Goal: Transaction & Acquisition: Download file/media

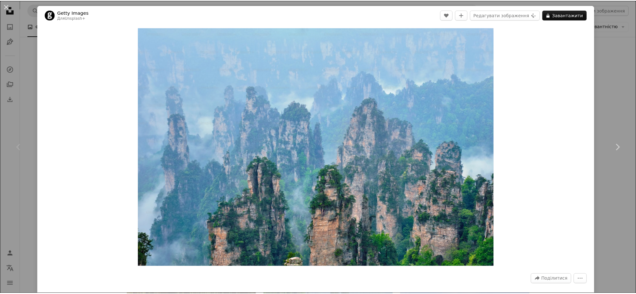
scroll to position [94, 0]
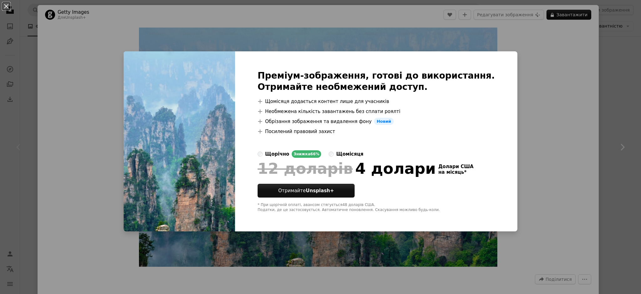
click at [325, 36] on div "An X shape Преміум-зображення, готові до використання. Отримайте необмежений до…" at bounding box center [320, 147] width 641 height 294
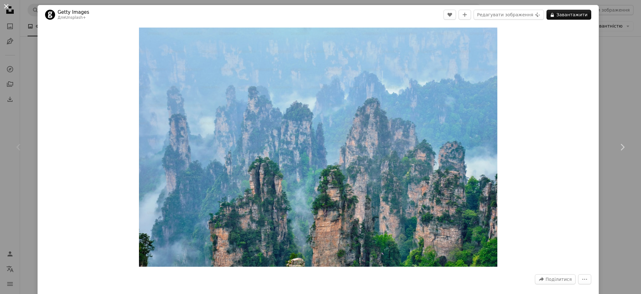
click at [5, 5] on button "An X shape" at bounding box center [7, 7] width 8 height 8
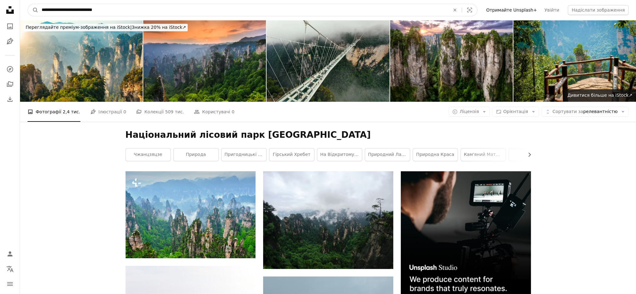
drag, startPoint x: 113, startPoint y: 13, endPoint x: 30, endPoint y: 18, distance: 82.4
click at [30, 18] on nav "**********" at bounding box center [328, 10] width 616 height 20
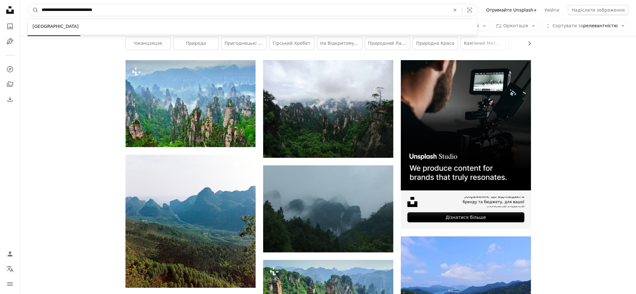
scroll to position [125, 0]
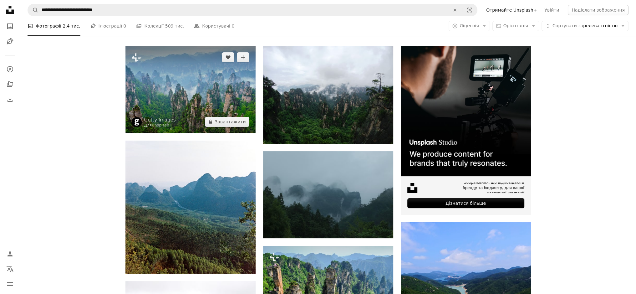
click at [186, 76] on img at bounding box center [190, 89] width 130 height 87
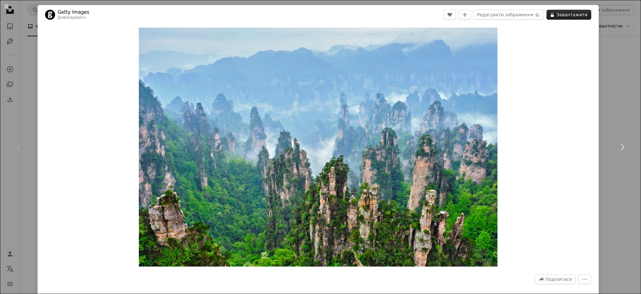
click at [570, 13] on font "Завантажити" at bounding box center [571, 14] width 31 height 5
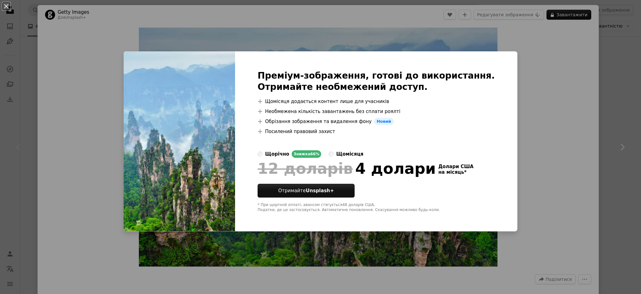
click at [389, 36] on div "An X shape Преміум-зображення, готові до використання. Отримайте необмежений до…" at bounding box center [320, 147] width 641 height 294
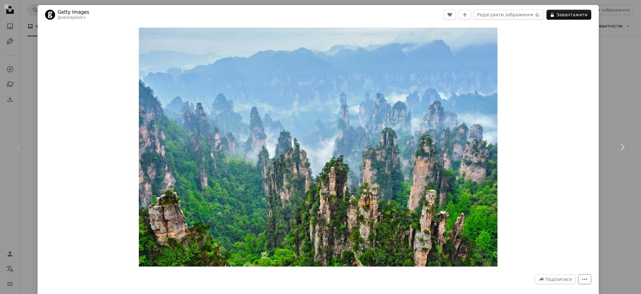
click at [582, 278] on icon "More Actions" at bounding box center [585, 279] width 6 height 6
click at [559, 191] on dialog "An X shape Chevron left Chevron right Getty Images Для Unsplash+ A heart A plus…" at bounding box center [320, 147] width 641 height 294
click at [549, 278] on font "Поділитися" at bounding box center [558, 279] width 26 height 5
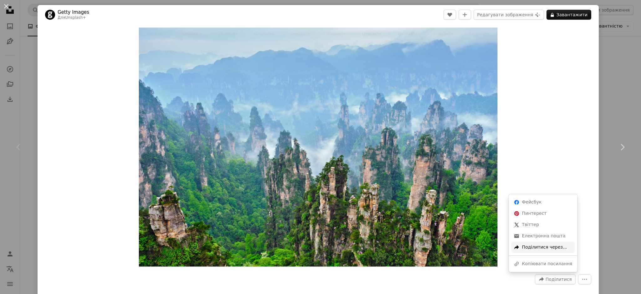
click at [543, 248] on font "Поділитися через..." at bounding box center [544, 246] width 45 height 5
click at [545, 261] on font "Копіювати посилання" at bounding box center [547, 263] width 50 height 5
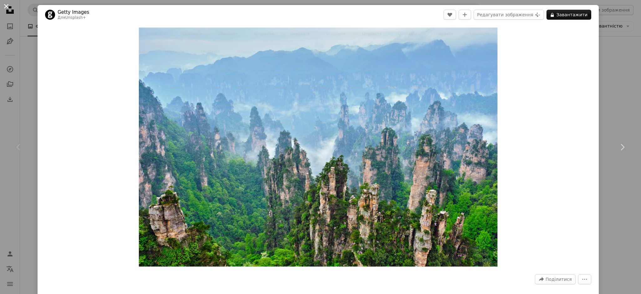
click at [7, 8] on button "An X shape" at bounding box center [7, 7] width 8 height 8
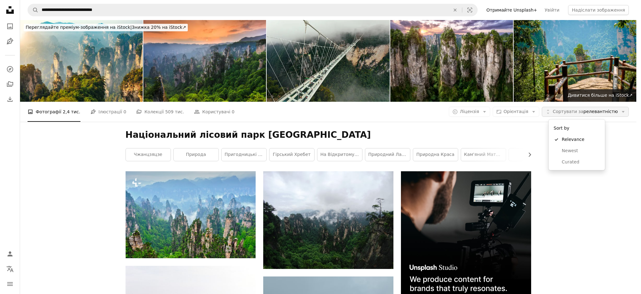
scroll to position [31, 0]
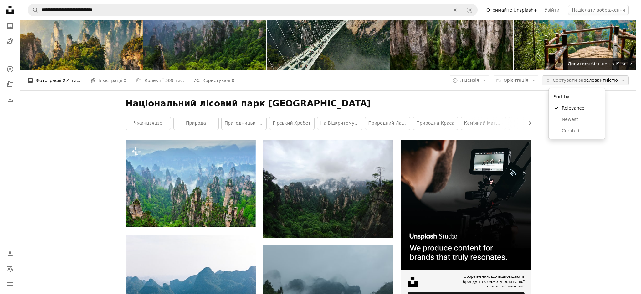
click at [604, 82] on font "релевантністю" at bounding box center [600, 80] width 34 height 5
click at [625, 115] on body "**********" at bounding box center [318, 147] width 636 height 294
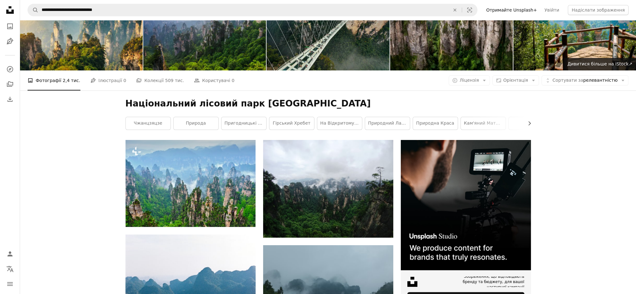
scroll to position [0, 0]
click at [106, 70] on img at bounding box center [81, 30] width 123 height 82
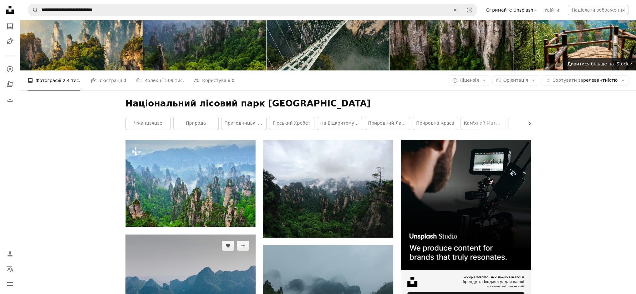
scroll to position [219, 0]
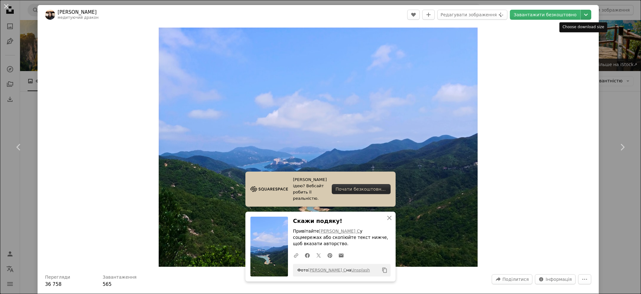
click at [585, 14] on icon "Chevron down" at bounding box center [586, 15] width 10 height 8
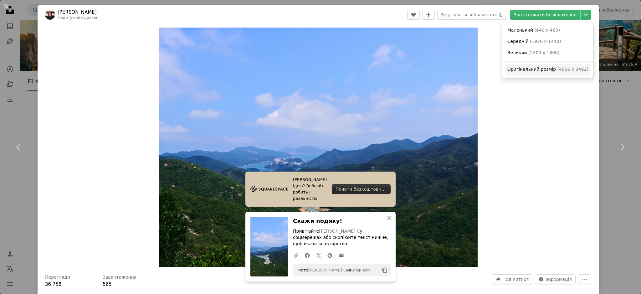
click at [541, 71] on font "Оригінальний розмір" at bounding box center [531, 69] width 48 height 5
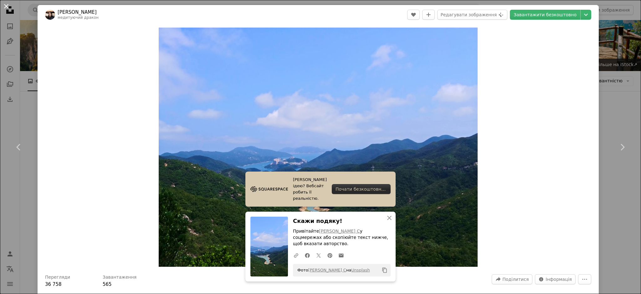
click at [5, 8] on button "An X shape" at bounding box center [7, 7] width 8 height 8
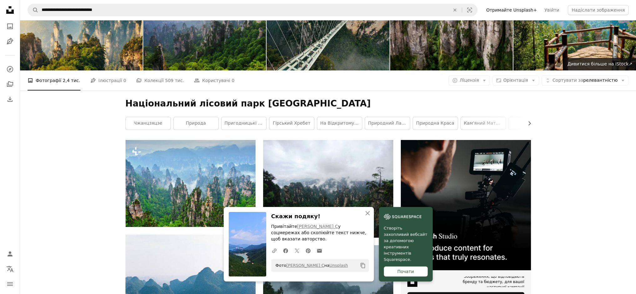
scroll to position [438, 0]
click at [363, 217] on button "An X shape Закрити" at bounding box center [367, 213] width 13 height 13
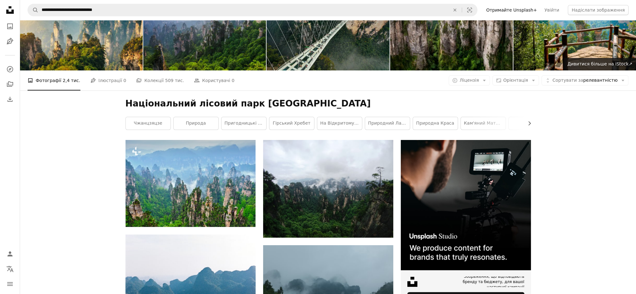
scroll to position [375, 0]
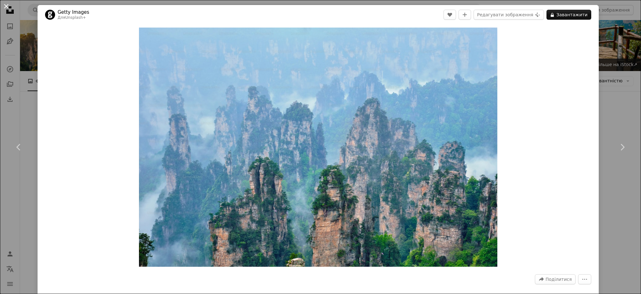
click at [6, 5] on button "An X shape" at bounding box center [7, 7] width 8 height 8
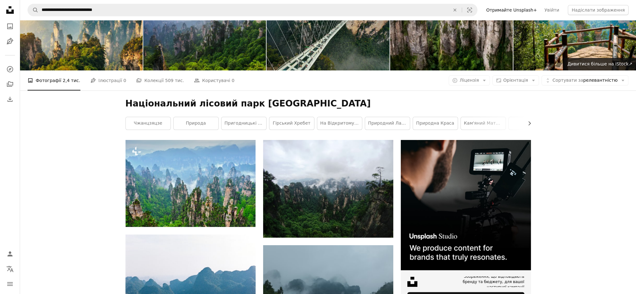
scroll to position [1064, 0]
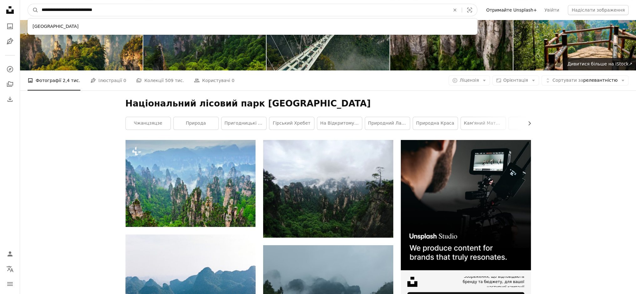
drag, startPoint x: 168, startPoint y: 10, endPoint x: 0, endPoint y: 21, distance: 168.1
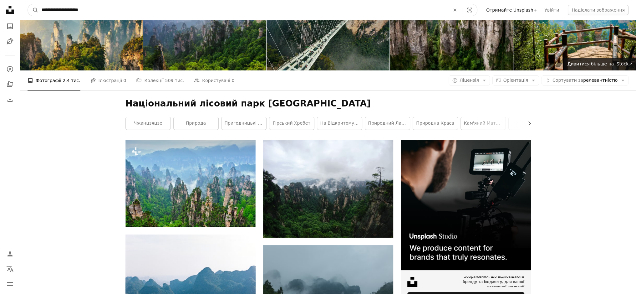
type input "**********"
click at [28, 4] on button "A magnifying glass" at bounding box center [33, 10] width 11 height 12
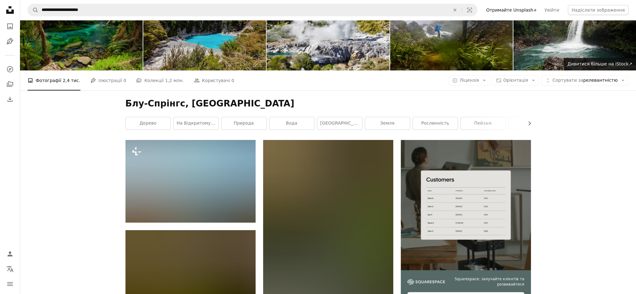
scroll to position [1001, 0]
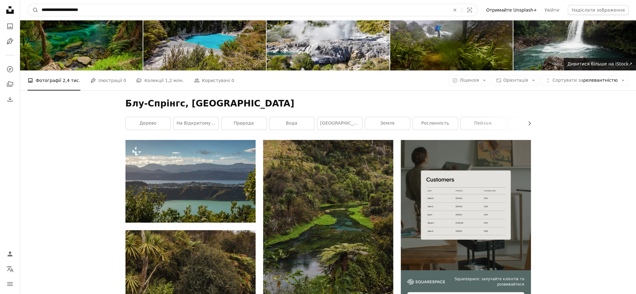
drag, startPoint x: 155, startPoint y: 15, endPoint x: 3, endPoint y: 34, distance: 153.9
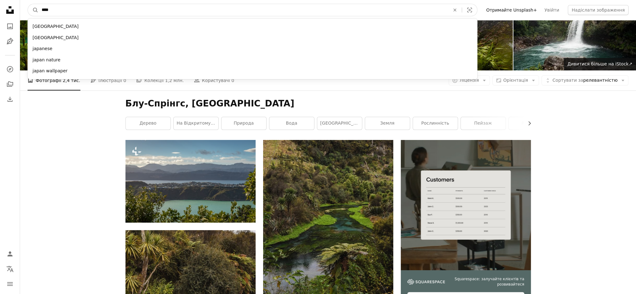
type input "*****"
click button "A magnifying glass" at bounding box center [33, 10] width 11 height 12
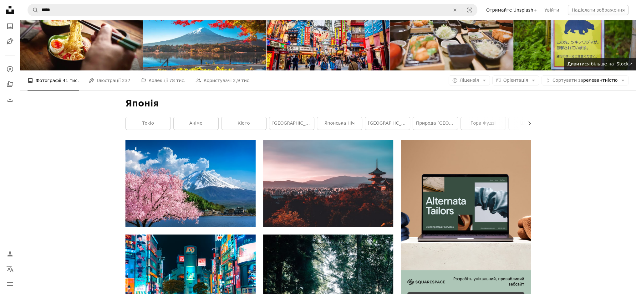
scroll to position [407, 0]
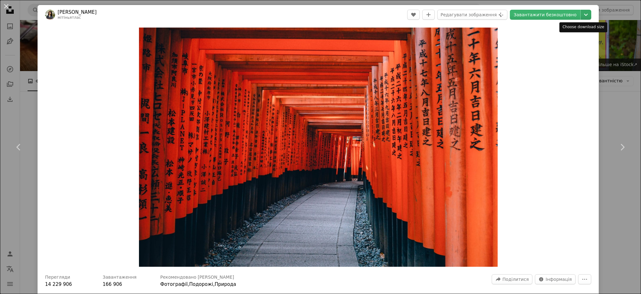
click at [584, 16] on icon "Виберіть розмір завантаження" at bounding box center [586, 15] width 4 height 2
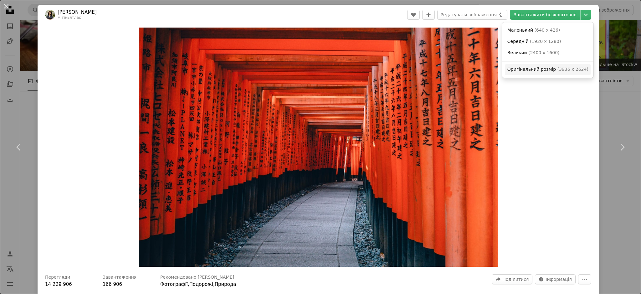
click at [564, 70] on font "3936 x 2624" at bounding box center [573, 69] width 28 height 5
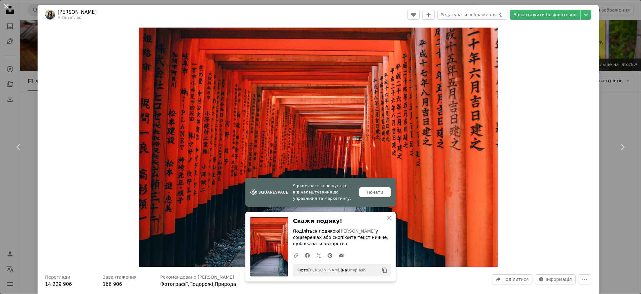
click at [4, 3] on button "An X shape" at bounding box center [7, 7] width 8 height 8
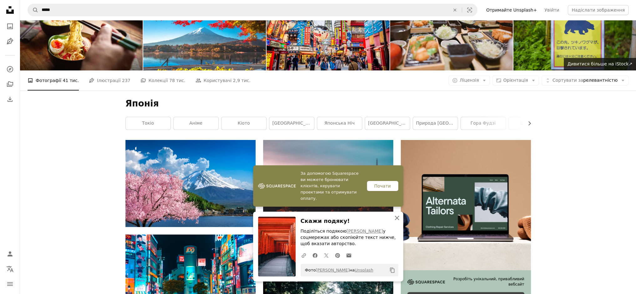
click at [397, 222] on icon "An X shape" at bounding box center [397, 218] width 8 height 8
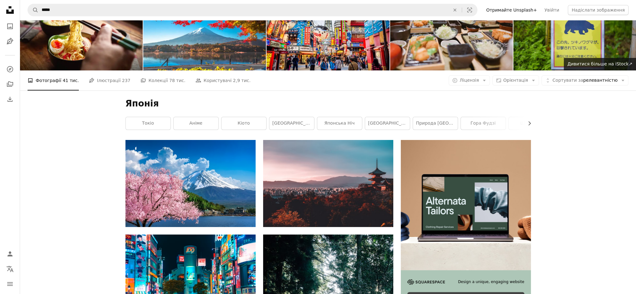
scroll to position [1189, 0]
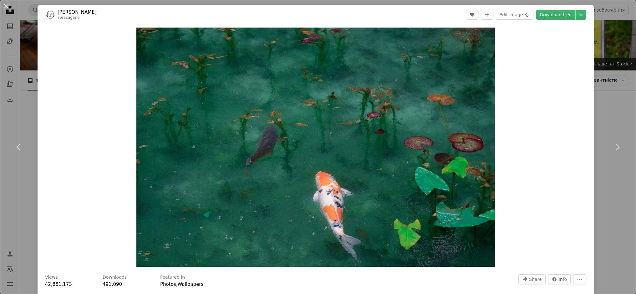
click at [326, 125] on img "Zoom in on this image" at bounding box center [315, 147] width 359 height 239
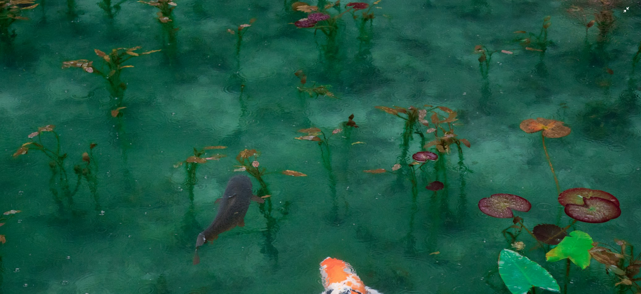
scroll to position [64, 0]
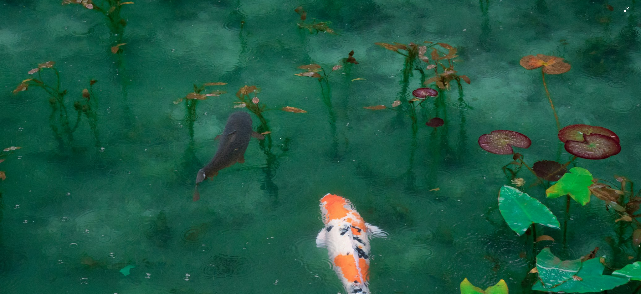
click at [625, 12] on img "Зменшити масштаб цього зображення" at bounding box center [320, 150] width 641 height 428
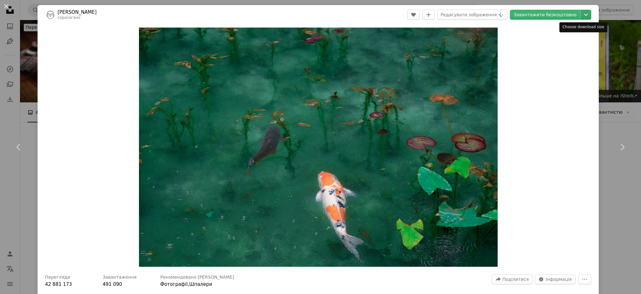
click at [581, 16] on icon "Chevron down" at bounding box center [586, 15] width 10 height 8
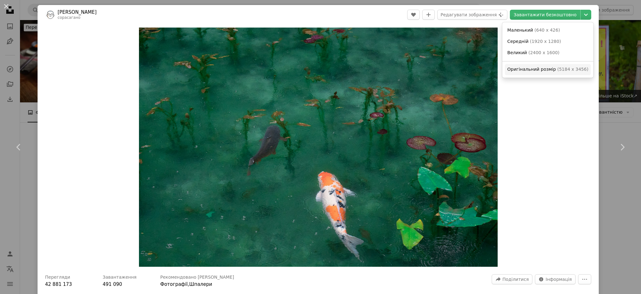
click at [551, 74] on link "Оригінальний розмір ( 5184 x 3456 )" at bounding box center [548, 69] width 86 height 11
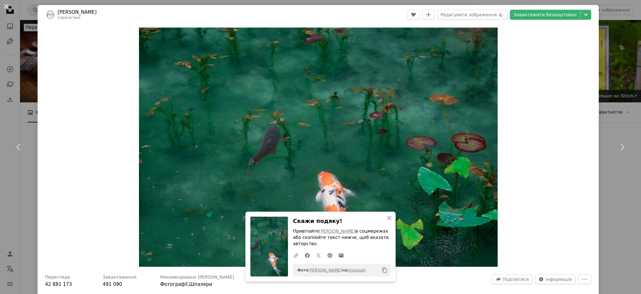
click at [4, 7] on button "An X shape" at bounding box center [7, 7] width 8 height 8
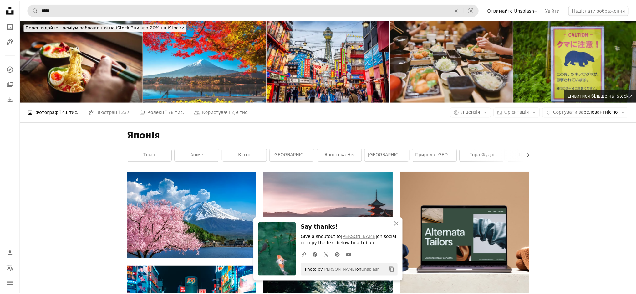
scroll to position [1189, 0]
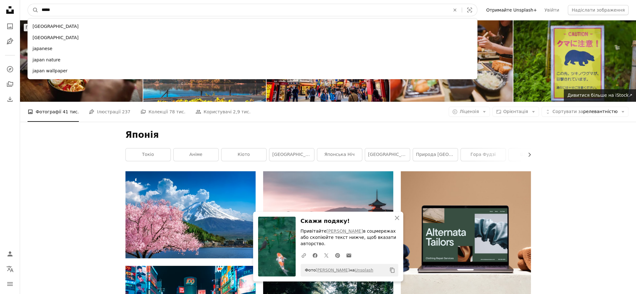
drag, startPoint x: 59, startPoint y: 11, endPoint x: 0, endPoint y: 5, distance: 58.8
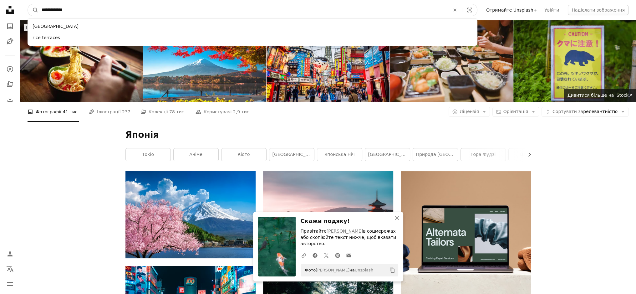
type input "**********"
click at [28, 4] on button "A magnifying glass" at bounding box center [33, 10] width 11 height 12
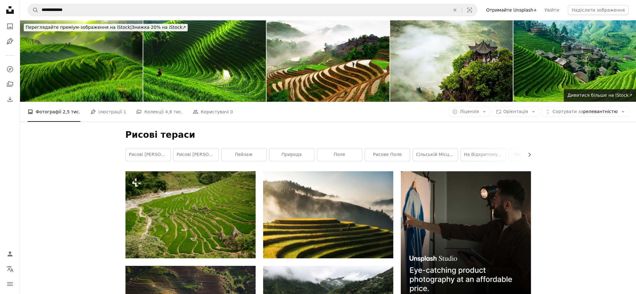
click at [574, 42] on img at bounding box center [574, 61] width 123 height 82
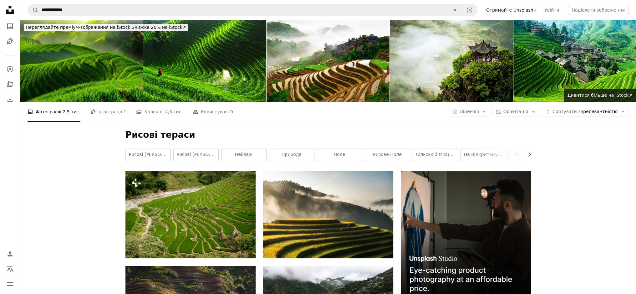
scroll to position [1439, 0]
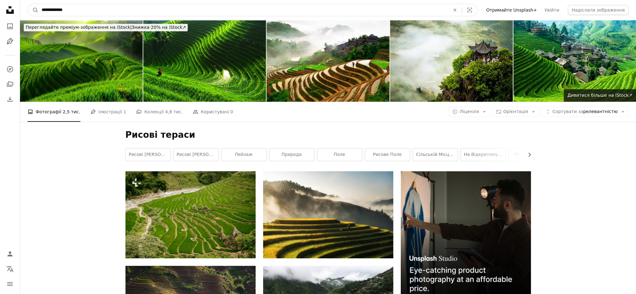
drag, startPoint x: 60, startPoint y: 14, endPoint x: 63, endPoint y: 13, distance: 3.4
click at [60, 14] on input "**********" at bounding box center [243, 10] width 410 height 12
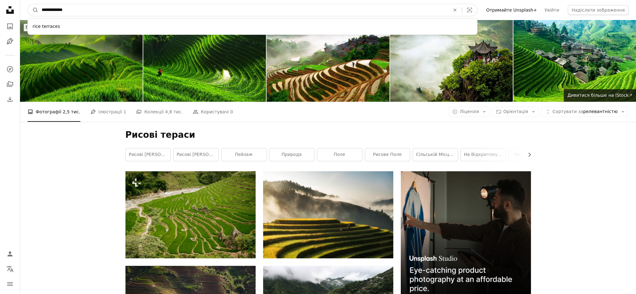
drag, startPoint x: 69, startPoint y: 12, endPoint x: 1, endPoint y: 8, distance: 67.7
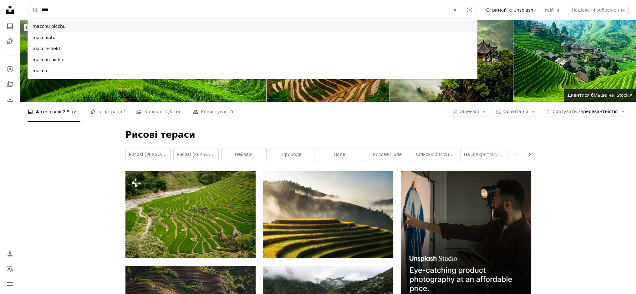
type input "****"
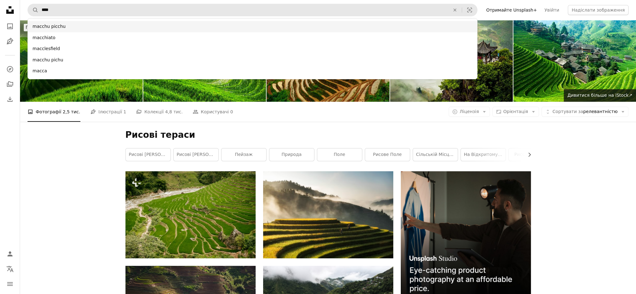
click at [189, 25] on div "macchu picchu" at bounding box center [253, 26] width 450 height 11
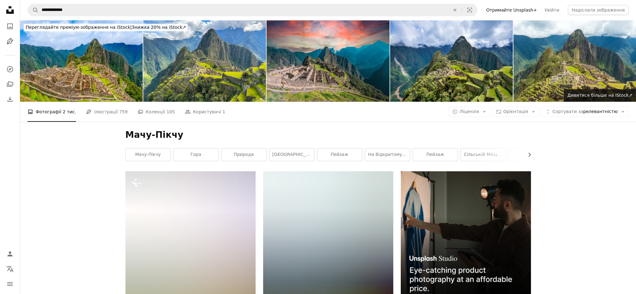
scroll to position [688, 0]
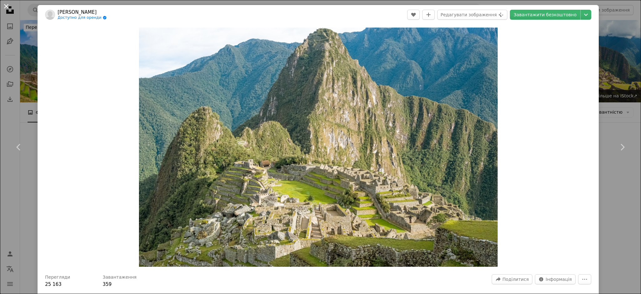
click at [5, 6] on button "An X shape" at bounding box center [7, 7] width 8 height 8
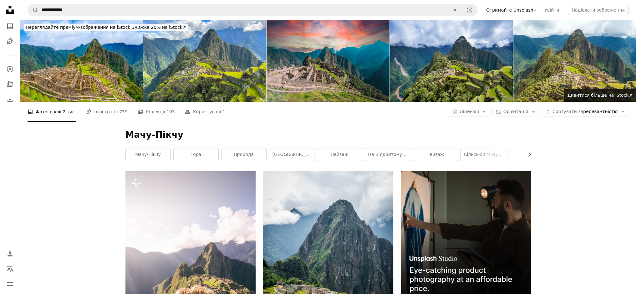
scroll to position [1064, 0]
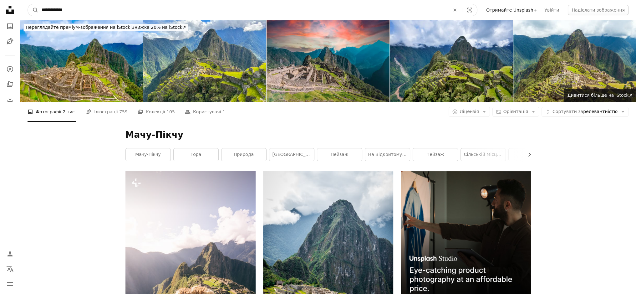
drag, startPoint x: 77, startPoint y: 15, endPoint x: 0, endPoint y: 25, distance: 77.9
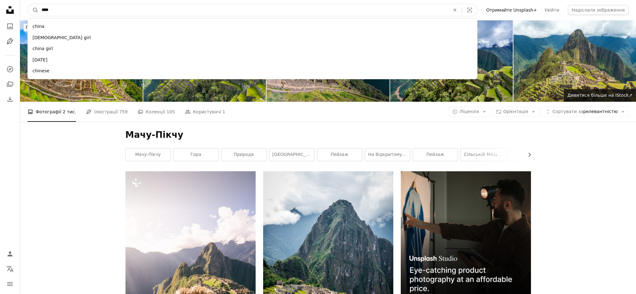
type input "*****"
click button "A magnifying glass" at bounding box center [33, 10] width 11 height 12
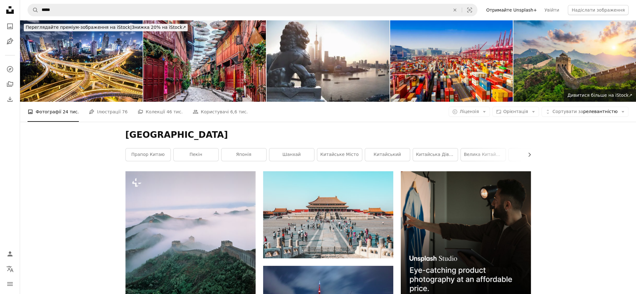
scroll to position [94, 0]
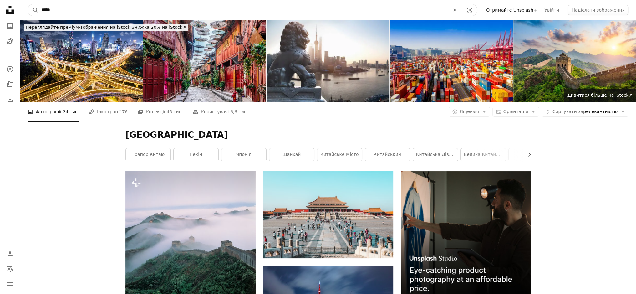
drag, startPoint x: 97, startPoint y: 13, endPoint x: 0, endPoint y: 23, distance: 97.1
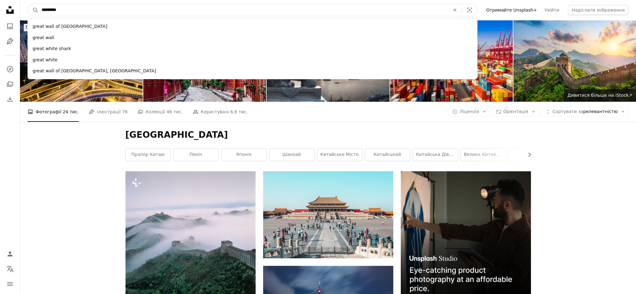
type input "**********"
click button "A magnifying glass" at bounding box center [33, 10] width 11 height 12
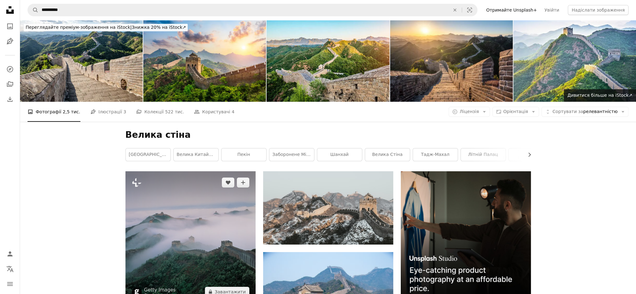
scroll to position [125, 0]
click at [219, 171] on img at bounding box center [190, 236] width 130 height 131
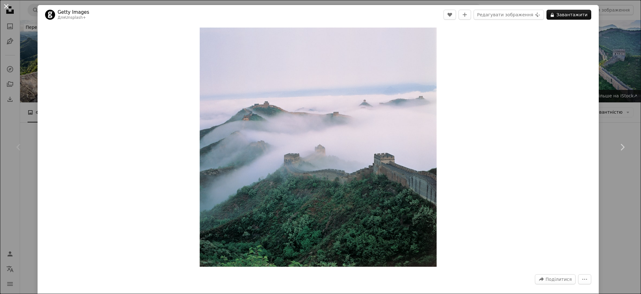
click at [6, 4] on button "An X shape" at bounding box center [7, 7] width 8 height 8
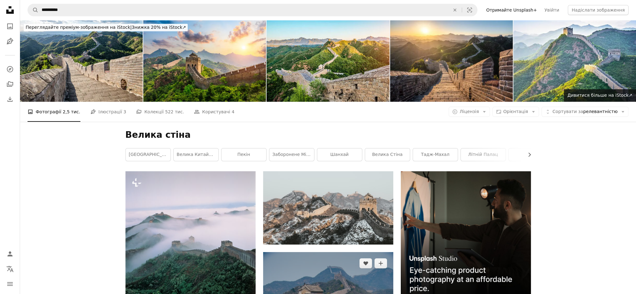
scroll to position [344, 0]
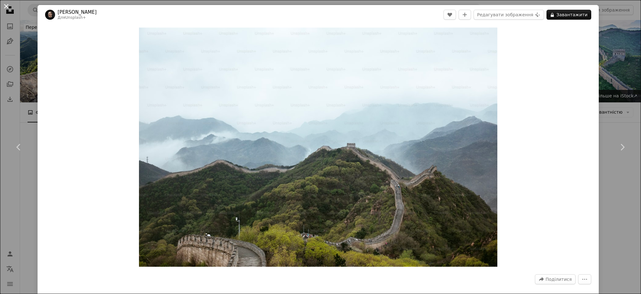
click at [7, 7] on button "An X shape" at bounding box center [7, 7] width 8 height 8
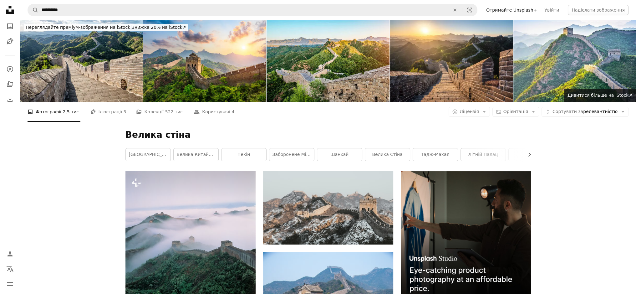
scroll to position [751, 0]
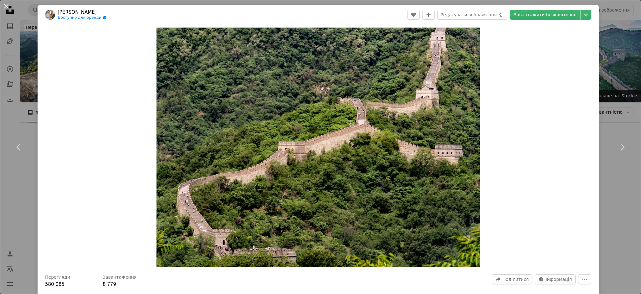
click at [6, 3] on button "An X shape" at bounding box center [7, 7] width 8 height 8
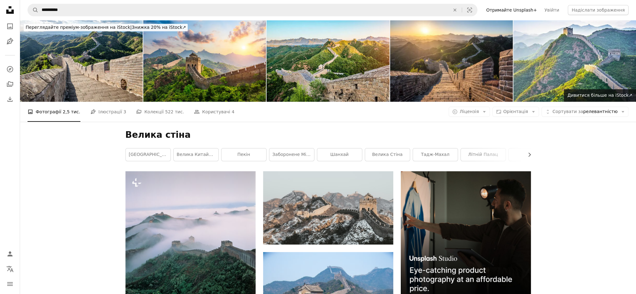
scroll to position [939, 0]
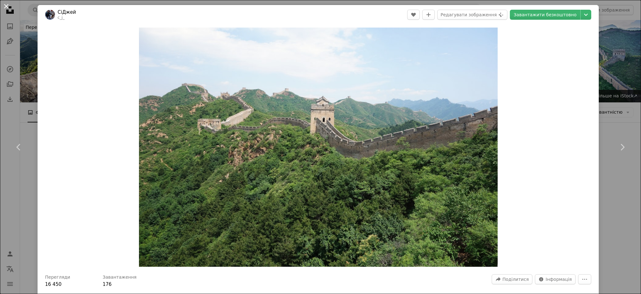
click at [8, 4] on button "An X shape" at bounding box center [7, 7] width 8 height 8
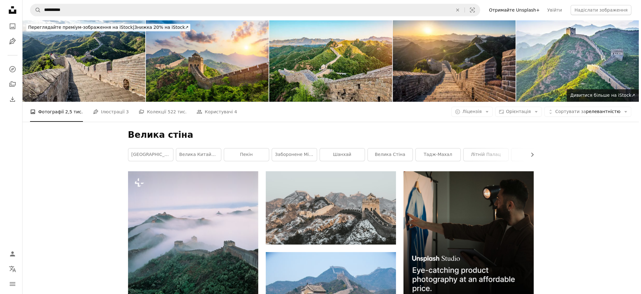
scroll to position [1158, 0]
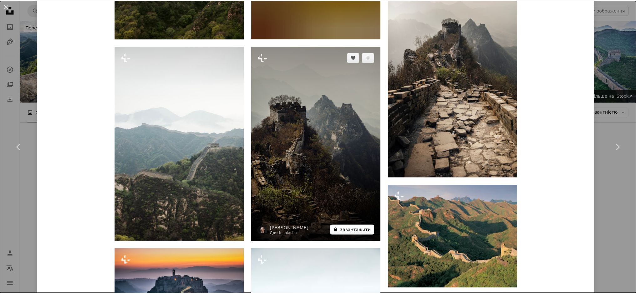
scroll to position [731, 0]
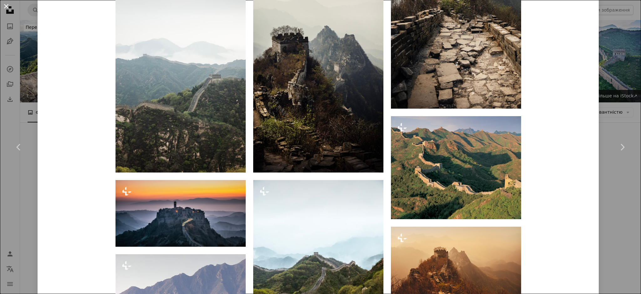
click at [4, 5] on button "An X shape" at bounding box center [7, 7] width 8 height 8
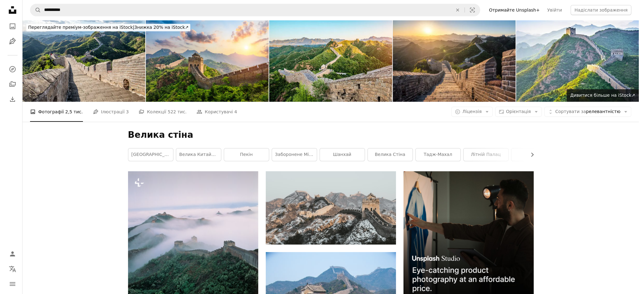
scroll to position [1658, 0]
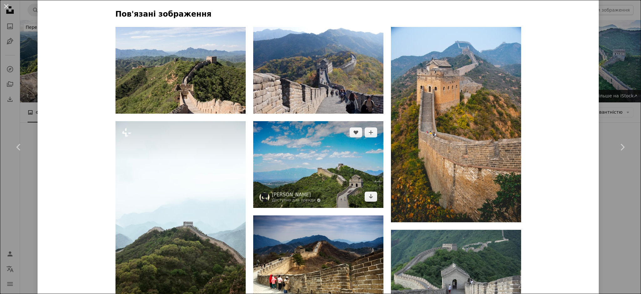
scroll to position [501, 0]
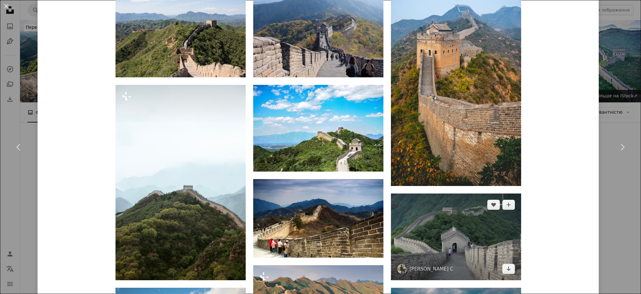
click at [467, 236] on img at bounding box center [456, 236] width 130 height 87
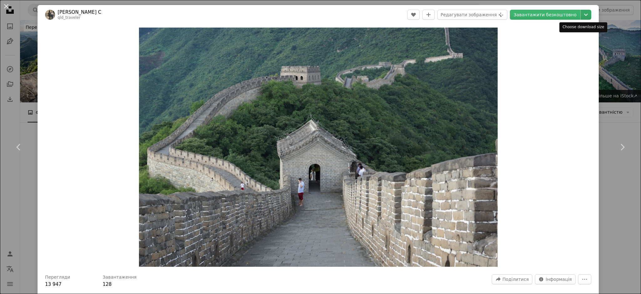
click at [582, 13] on icon "Chevron down" at bounding box center [586, 15] width 10 height 8
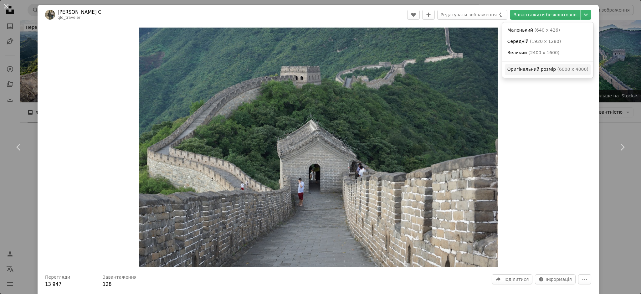
click at [543, 67] on font "Оригінальний розмір" at bounding box center [531, 69] width 48 height 5
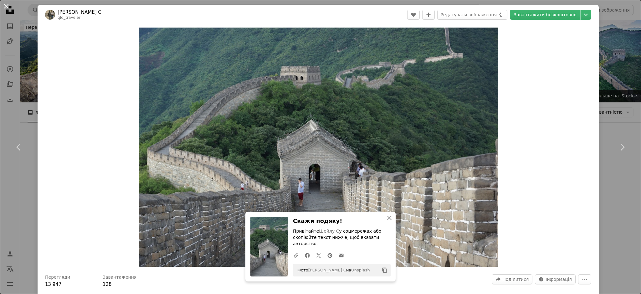
click at [3, 4] on button "An X shape" at bounding box center [7, 7] width 8 height 8
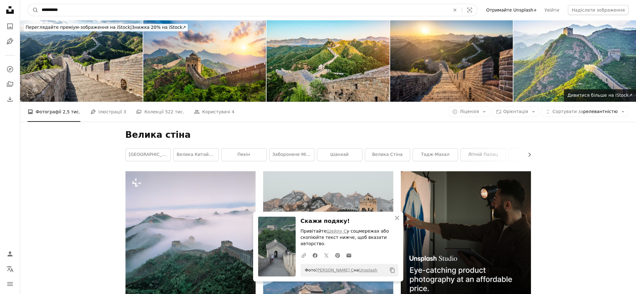
drag, startPoint x: 154, startPoint y: 12, endPoint x: 68, endPoint y: 2, distance: 86.9
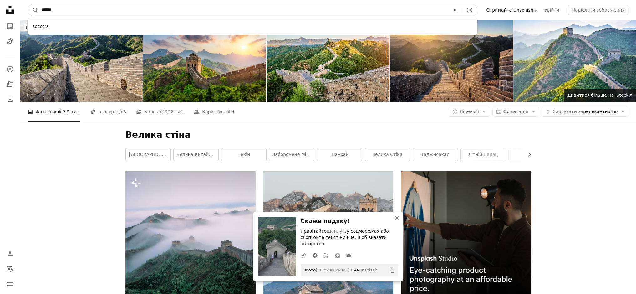
type input "******"
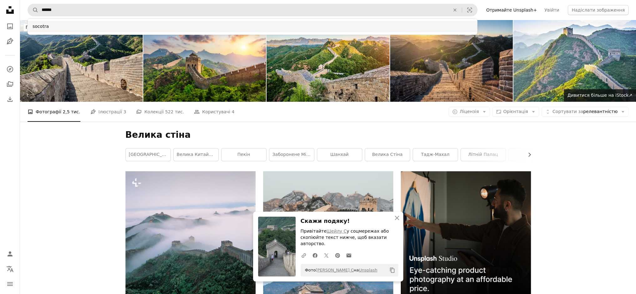
click at [43, 26] on div "socotra" at bounding box center [253, 26] width 450 height 11
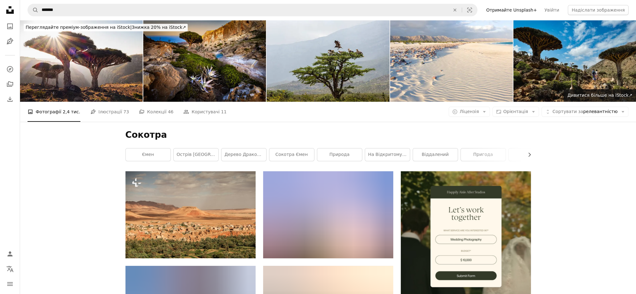
scroll to position [1877, 0]
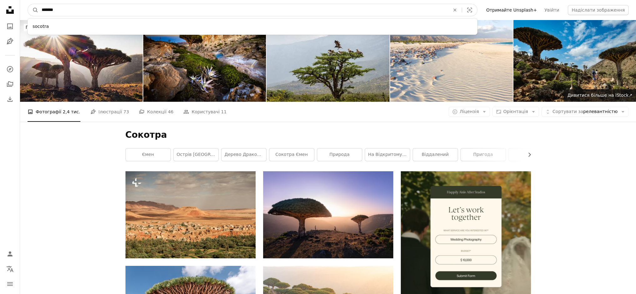
drag, startPoint x: 131, startPoint y: 12, endPoint x: 0, endPoint y: 30, distance: 132.3
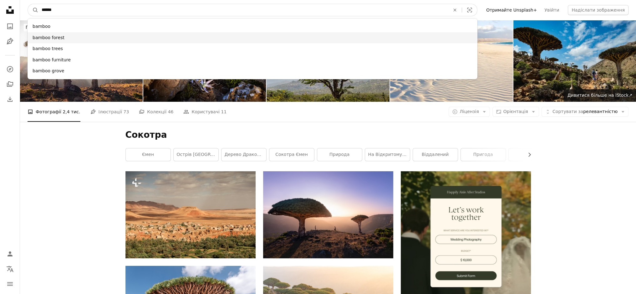
type input "******"
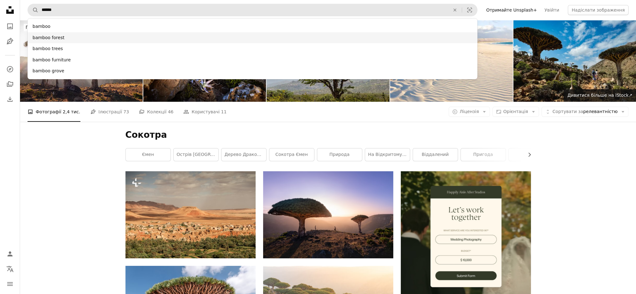
click at [60, 34] on div "bamboo forest" at bounding box center [253, 37] width 450 height 11
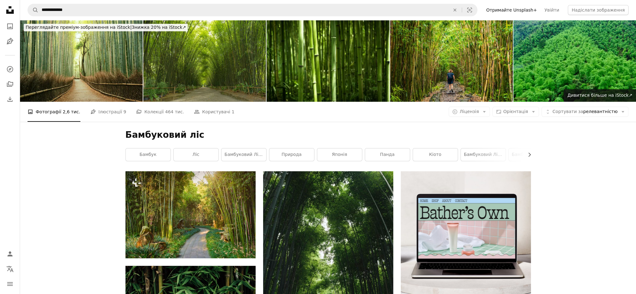
scroll to position [3035, 0]
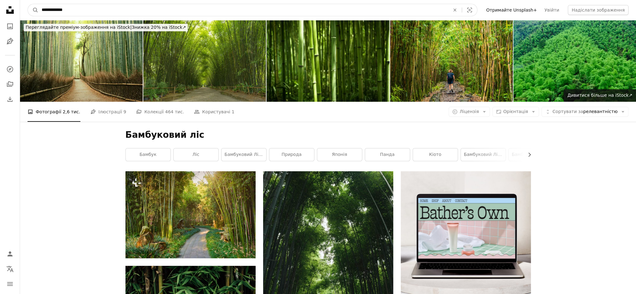
drag, startPoint x: 130, startPoint y: 10, endPoint x: 0, endPoint y: 21, distance: 130.9
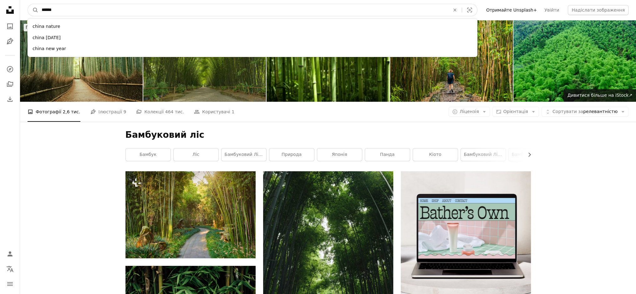
type input "*****"
click at [28, 4] on button "A magnifying glass" at bounding box center [33, 10] width 11 height 12
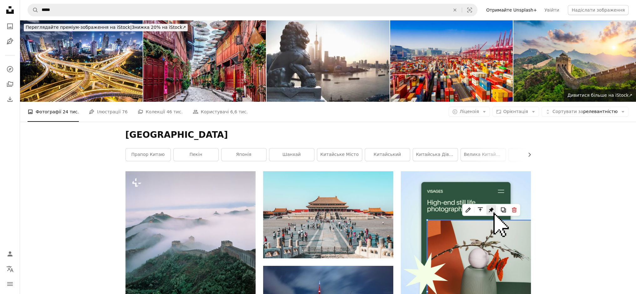
scroll to position [344, 0]
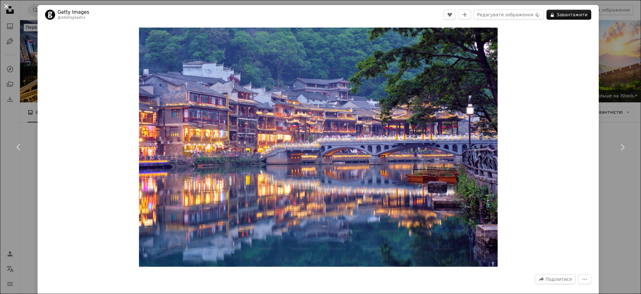
click at [6, 5] on button "An X shape" at bounding box center [7, 7] width 8 height 8
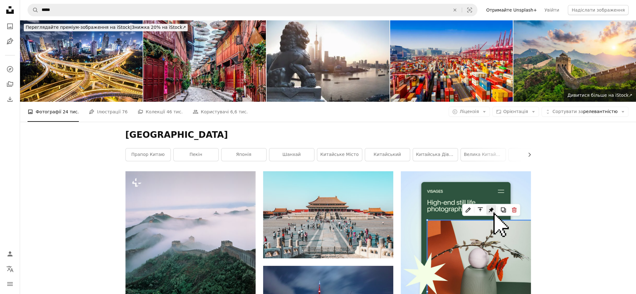
scroll to position [595, 0]
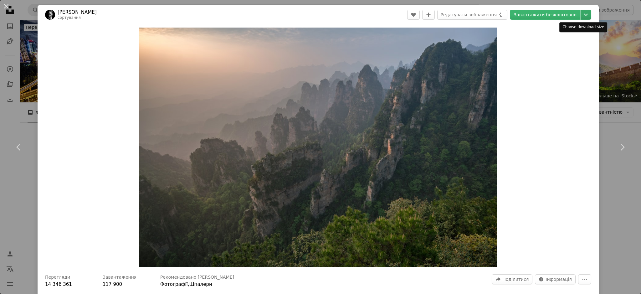
click at [581, 13] on icon "Chevron down" at bounding box center [586, 15] width 10 height 8
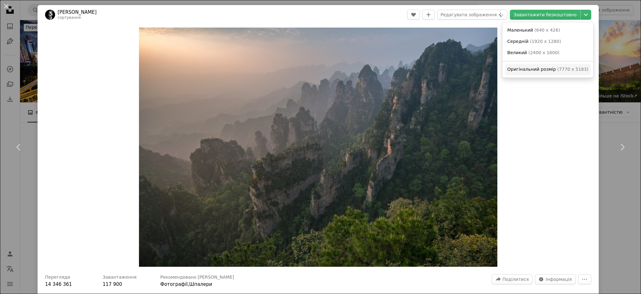
click at [559, 66] on link "Оригінальний розмір ( 7770 x 5183 )" at bounding box center [548, 69] width 86 height 11
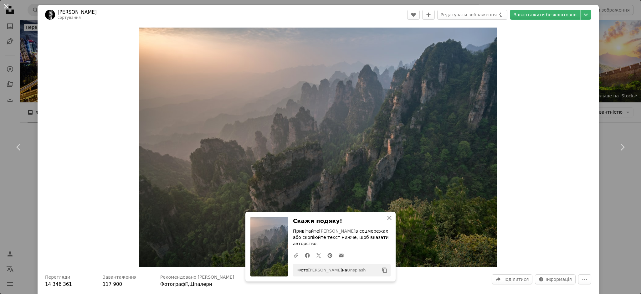
click at [7, 9] on button "An X shape" at bounding box center [7, 7] width 8 height 8
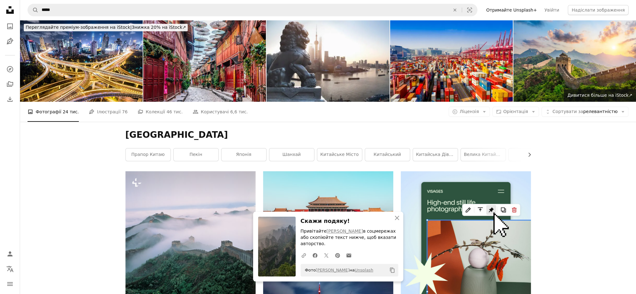
scroll to position [626, 0]
click at [393, 224] on button "An X shape Закрити" at bounding box center [397, 218] width 13 height 13
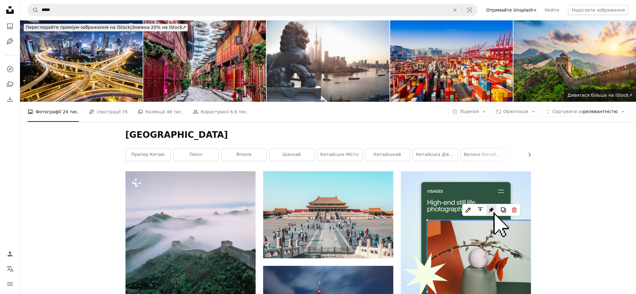
scroll to position [751, 0]
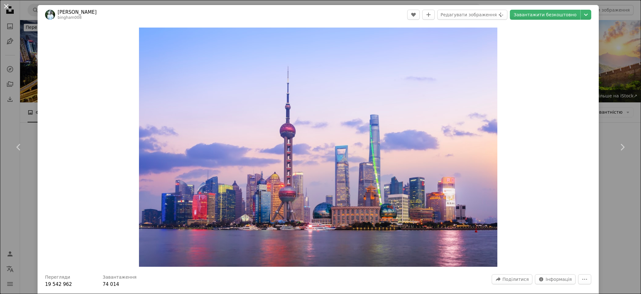
click at [6, 3] on button "An X shape" at bounding box center [7, 7] width 8 height 8
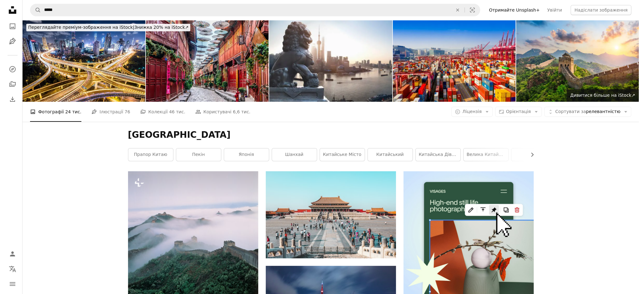
scroll to position [1408, 0]
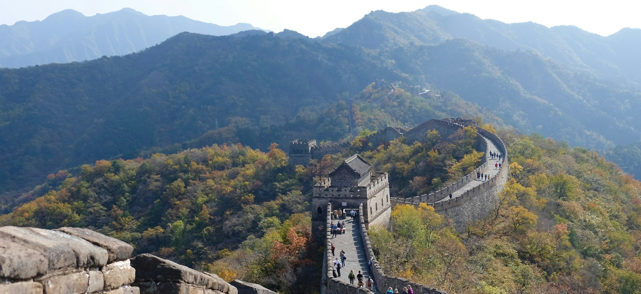
click at [329, 133] on img "Зменшити масштаб цього зображення" at bounding box center [320, 214] width 641 height 428
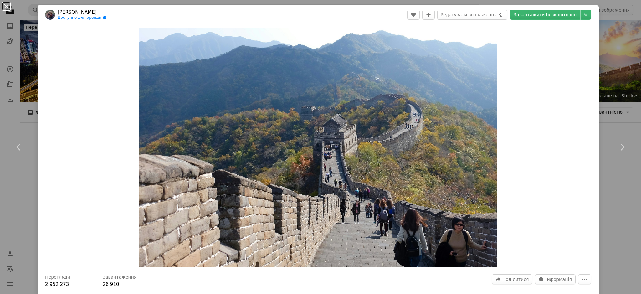
click at [7, 7] on button "An X shape" at bounding box center [7, 7] width 8 height 8
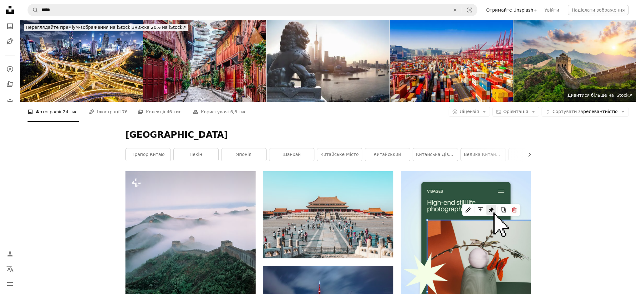
scroll to position [1502, 0]
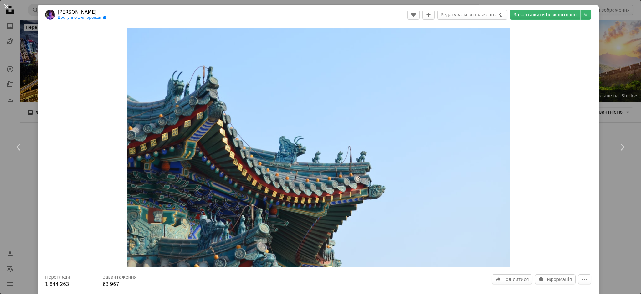
click at [6, 3] on button "An X shape" at bounding box center [7, 7] width 8 height 8
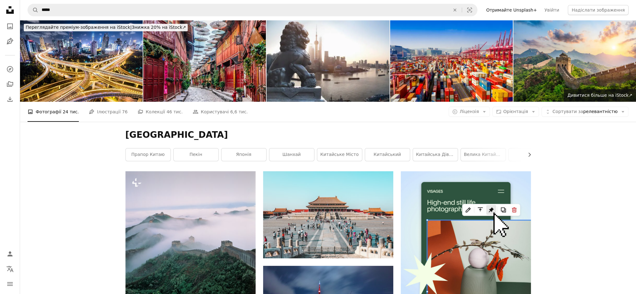
scroll to position [3004, 0]
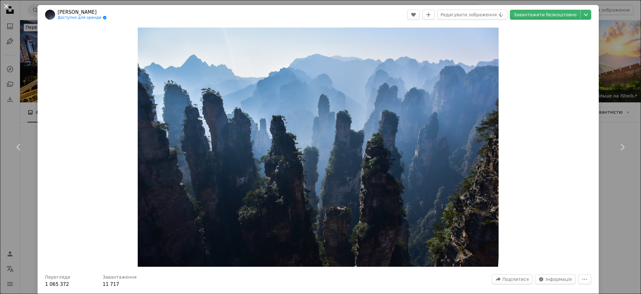
click at [4, 5] on button "An X shape" at bounding box center [7, 7] width 8 height 8
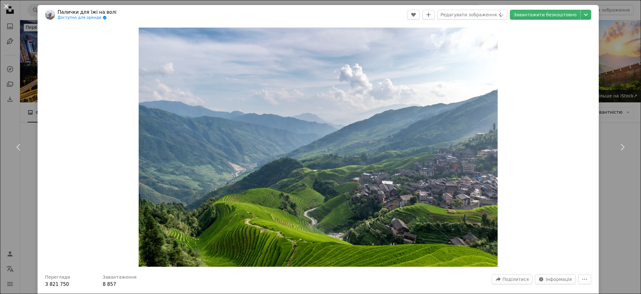
click at [5, 4] on button "An X shape" at bounding box center [7, 7] width 8 height 8
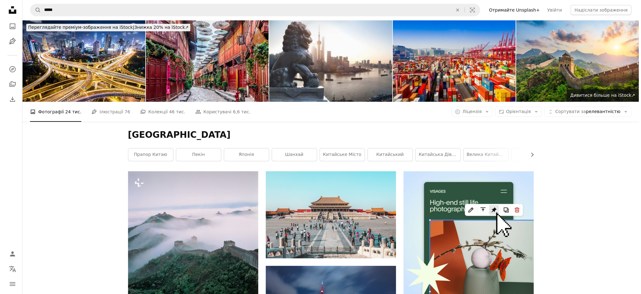
scroll to position [3129, 0]
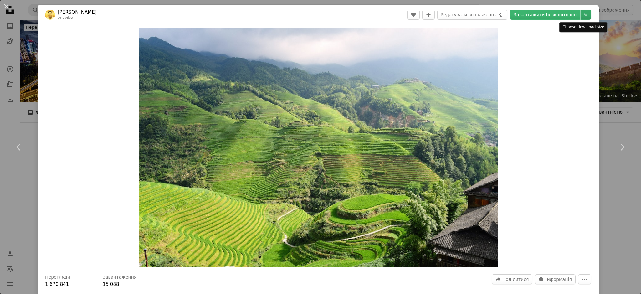
click at [584, 15] on icon "Виберіть розмір завантаження" at bounding box center [586, 15] width 4 height 2
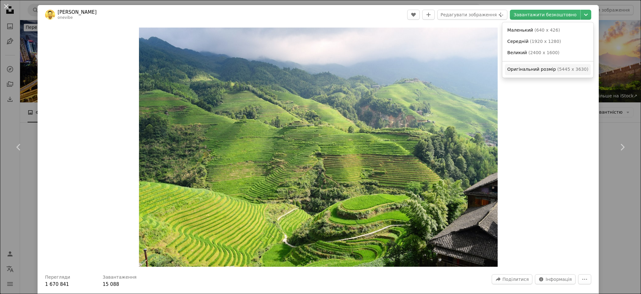
click at [568, 69] on font "5445 x 3630" at bounding box center [573, 69] width 28 height 5
